Goal: Task Accomplishment & Management: Manage account settings

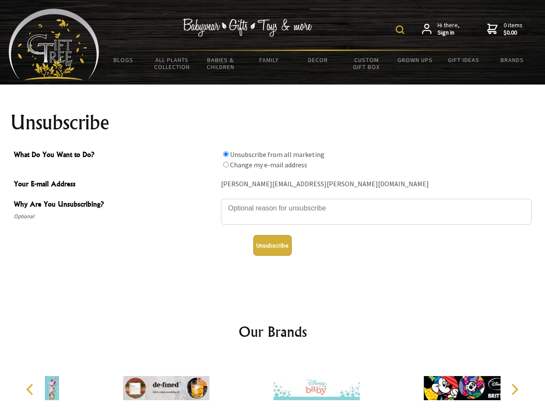
click at [401, 30] on img at bounding box center [400, 29] width 9 height 9
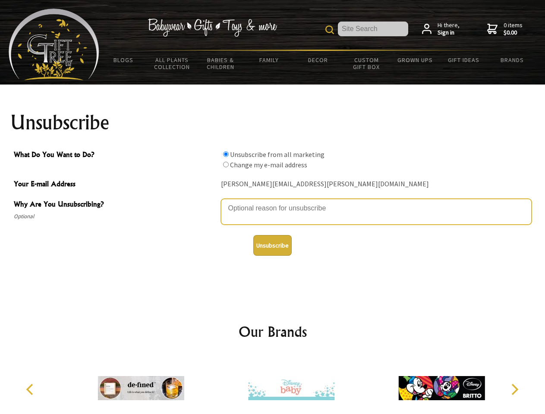
click at [273, 202] on textarea "Why Are You Unsubscribing?" at bounding box center [376, 212] width 311 height 26
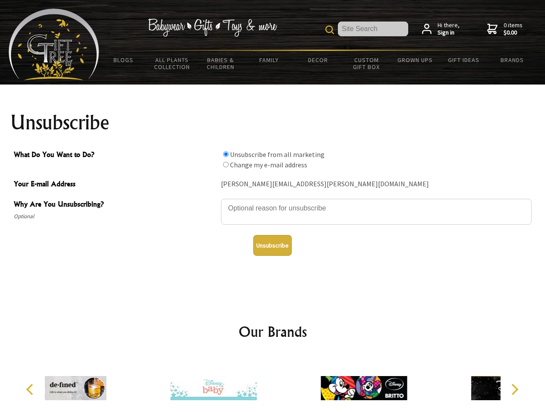
click at [226, 154] on input "What Do You Want to Do?" at bounding box center [226, 154] width 6 height 6
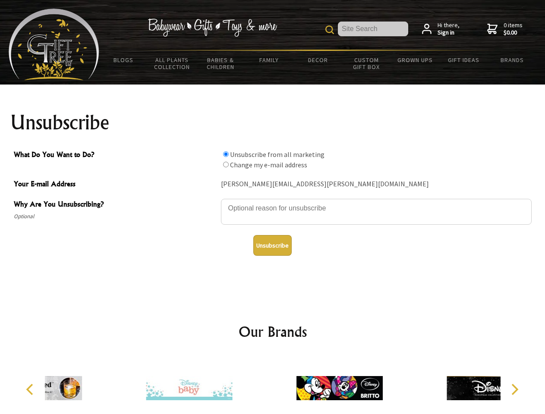
click at [226, 164] on input "What Do You Want to Do?" at bounding box center [226, 165] width 6 height 6
radio input "true"
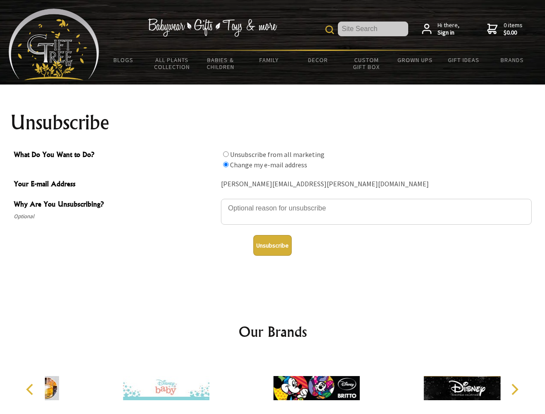
click at [272, 245] on button "Unsubscribe" at bounding box center [272, 245] width 38 height 21
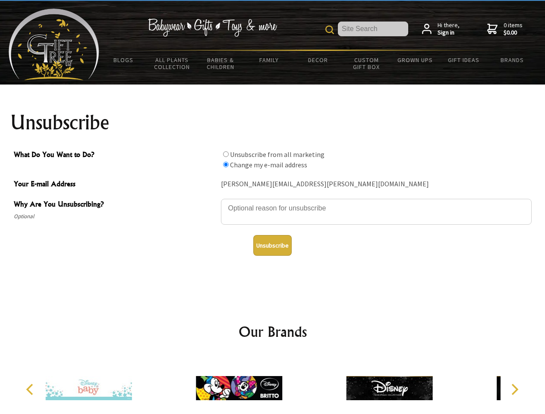
click at [273, 385] on img at bounding box center [239, 388] width 86 height 65
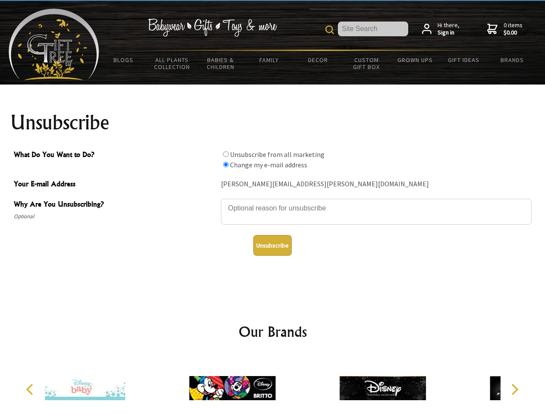
click at [31, 389] on icon "Previous" at bounding box center [30, 389] width 11 height 11
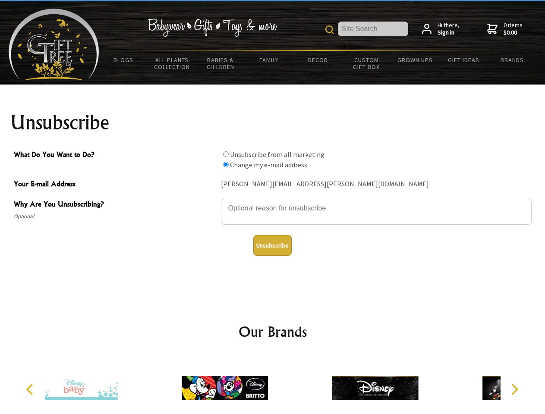
click at [514, 389] on icon "Next" at bounding box center [513, 389] width 11 height 11
